Goal: Task Accomplishment & Management: Manage account settings

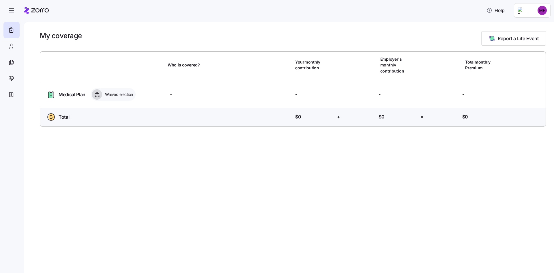
click at [160, 131] on div "My coverage Report a Life Event Who is covered? Your monthly contribution Emplo…" at bounding box center [289, 147] width 531 height 251
click at [535, 10] on html "Help My coverage Report a Life Event Who is covered? Your monthly contribution …" at bounding box center [277, 134] width 554 height 269
click at [530, 28] on div "Admin view" at bounding box center [523, 26] width 30 height 6
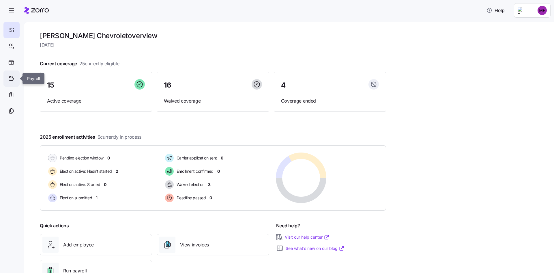
click at [12, 81] on icon at bounding box center [11, 79] width 5 height 5
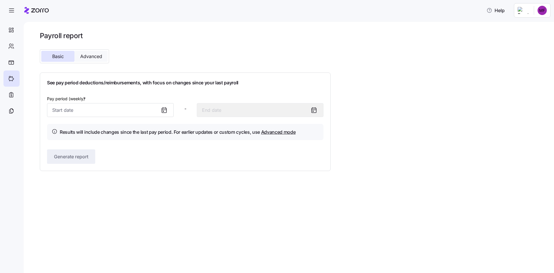
click at [98, 57] on span "Advanced" at bounding box center [91, 56] width 22 height 5
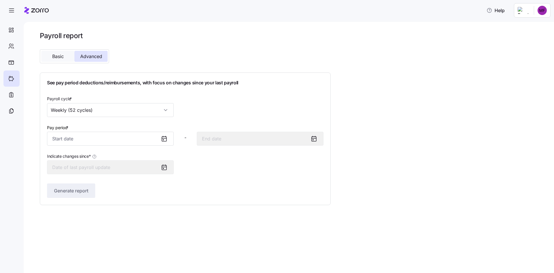
click at [61, 56] on span "Basic" at bounding box center [58, 56] width 12 height 5
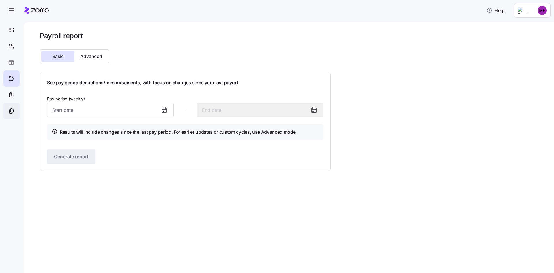
click at [13, 110] on icon at bounding box center [11, 111] width 3 height 4
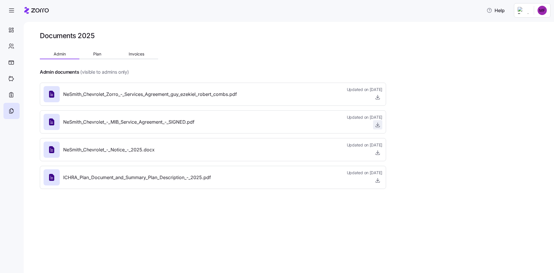
click at [375, 123] on icon "button" at bounding box center [378, 125] width 6 height 6
click at [14, 27] on div at bounding box center [11, 30] width 16 height 16
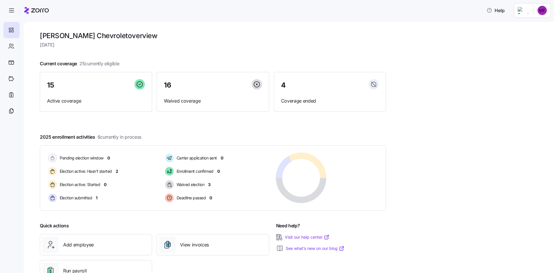
click at [132, 119] on div at bounding box center [213, 117] width 346 height 9
click at [360, 46] on span "[DATE]" at bounding box center [213, 44] width 346 height 7
click at [16, 61] on div at bounding box center [11, 62] width 16 height 16
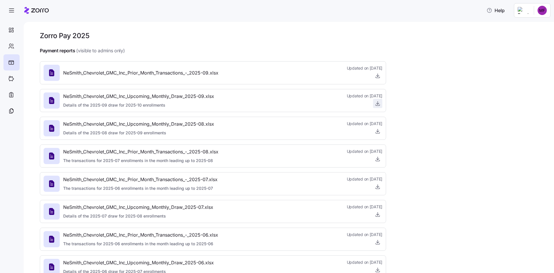
click at [378, 102] on icon "button" at bounding box center [378, 103] width 6 height 6
click at [6, 78] on div at bounding box center [11, 78] width 16 height 16
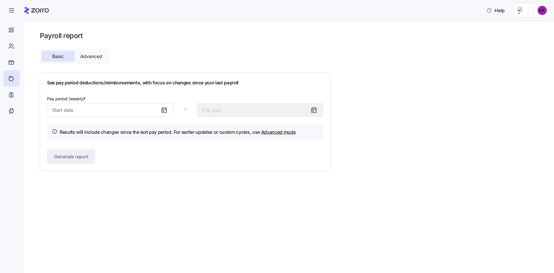
click at [91, 52] on button "Advanced" at bounding box center [90, 56] width 33 height 11
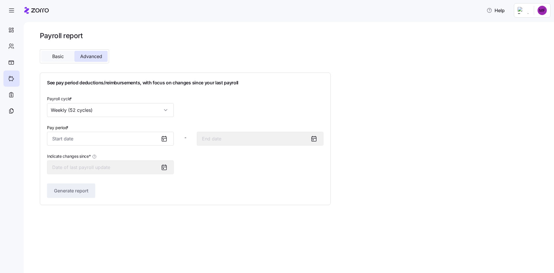
click at [53, 59] on button "Basic" at bounding box center [57, 56] width 33 height 11
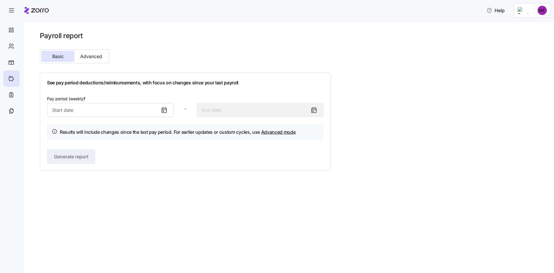
drag, startPoint x: 94, startPoint y: 55, endPoint x: 75, endPoint y: 92, distance: 40.8
click at [94, 55] on span "Advanced" at bounding box center [91, 56] width 22 height 5
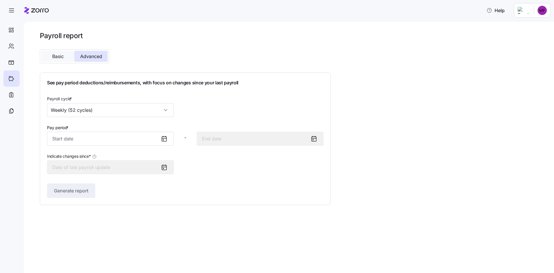
click at [57, 57] on span "Basic" at bounding box center [58, 56] width 12 height 5
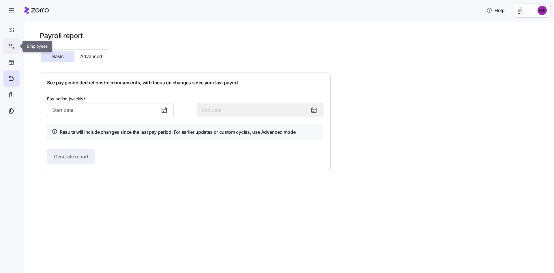
click at [13, 49] on icon at bounding box center [11, 46] width 6 height 7
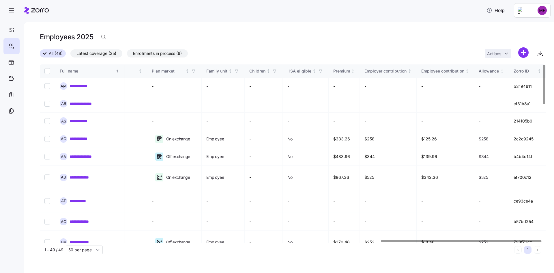
scroll to position [0, 1077]
click at [540, 242] on div at bounding box center [462, 241] width 161 height 2
click at [89, 154] on link "**********" at bounding box center [86, 157] width 33 height 6
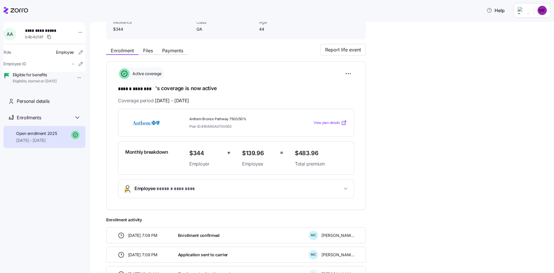
scroll to position [85, 0]
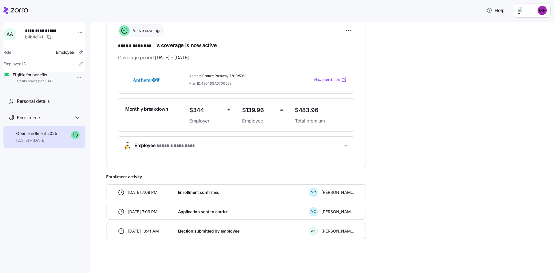
click at [154, 147] on span "Employee * ****** ******** *" at bounding box center [165, 146] width 61 height 8
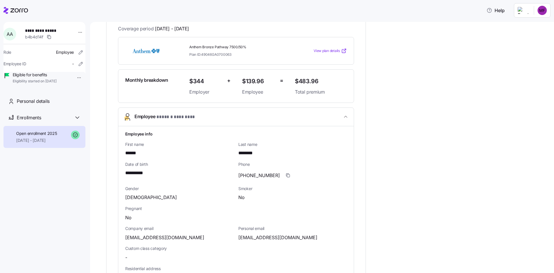
click at [161, 118] on span "* ****** ******** *" at bounding box center [175, 116] width 39 height 7
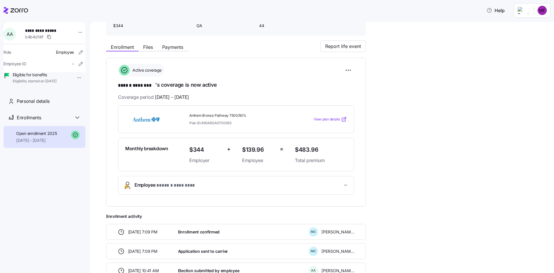
scroll to position [0, 0]
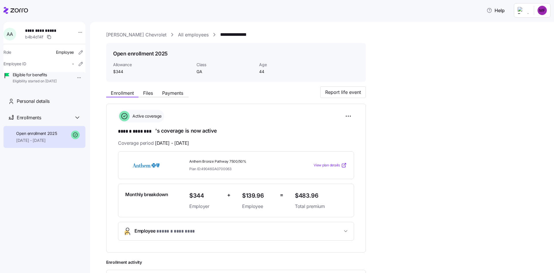
click at [185, 201] on div "Monthly breakdown" at bounding box center [155, 201] width 64 height 24
click at [212, 199] on span "$344" at bounding box center [205, 196] width 33 height 10
click at [146, 91] on span "Files" at bounding box center [148, 93] width 10 height 5
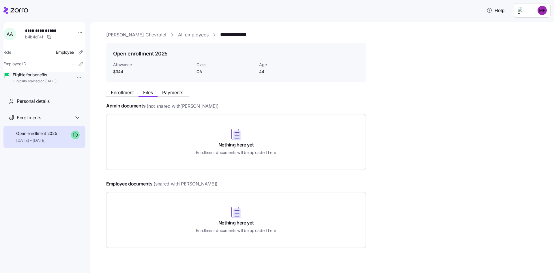
click at [173, 93] on span "Payments" at bounding box center [172, 92] width 21 height 5
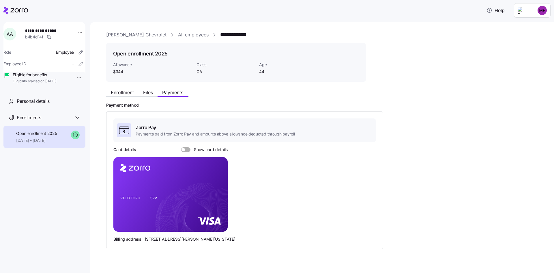
click at [127, 90] on span "Enrollment" at bounding box center [122, 92] width 23 height 5
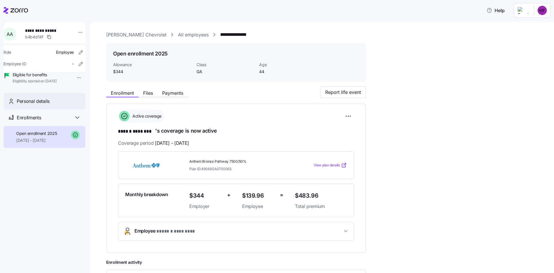
click at [44, 105] on span "Personal details" at bounding box center [33, 101] width 33 height 7
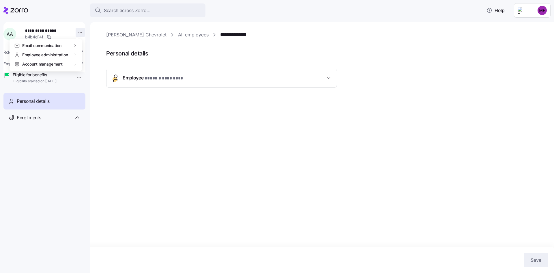
click at [77, 32] on html "**********" at bounding box center [277, 134] width 554 height 269
click at [193, 152] on html "**********" at bounding box center [277, 134] width 554 height 269
click at [545, 9] on html "**********" at bounding box center [277, 134] width 554 height 269
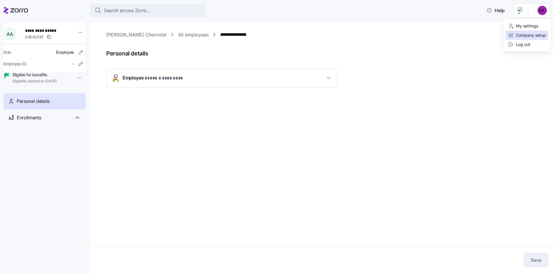
click at [534, 35] on div "Company setup" at bounding box center [527, 35] width 38 height 6
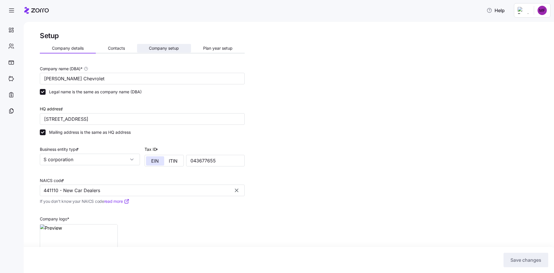
click at [181, 47] on button "Company setup" at bounding box center [164, 48] width 54 height 9
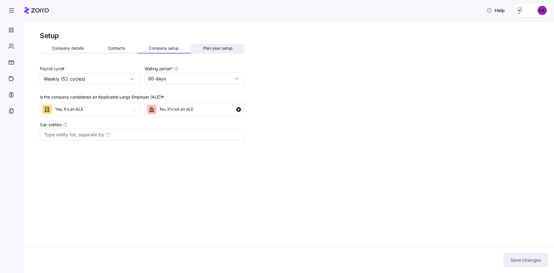
click at [215, 46] on span "Plan year setup" at bounding box center [217, 48] width 29 height 4
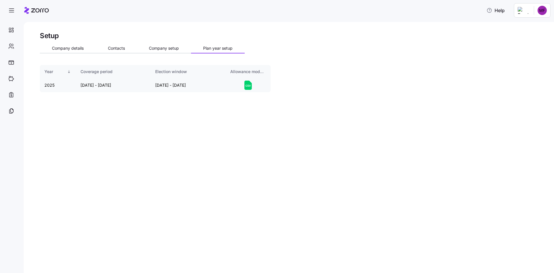
click at [248, 86] on icon at bounding box center [248, 86] width 1 height 2
click at [145, 33] on div "Setup" at bounding box center [293, 35] width 506 height 9
drag, startPoint x: 159, startPoint y: 48, endPoint x: 149, endPoint y: 47, distance: 10.7
click at [159, 48] on span "Company setup" at bounding box center [164, 48] width 30 height 4
click at [117, 46] on span "Contacts" at bounding box center [116, 48] width 17 height 4
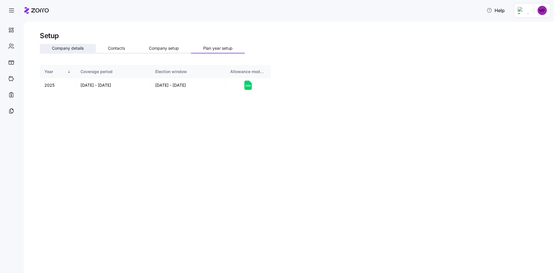
click at [74, 49] on span "Company details" at bounding box center [68, 48] width 32 height 4
